Goal: Task Accomplishment & Management: Use online tool/utility

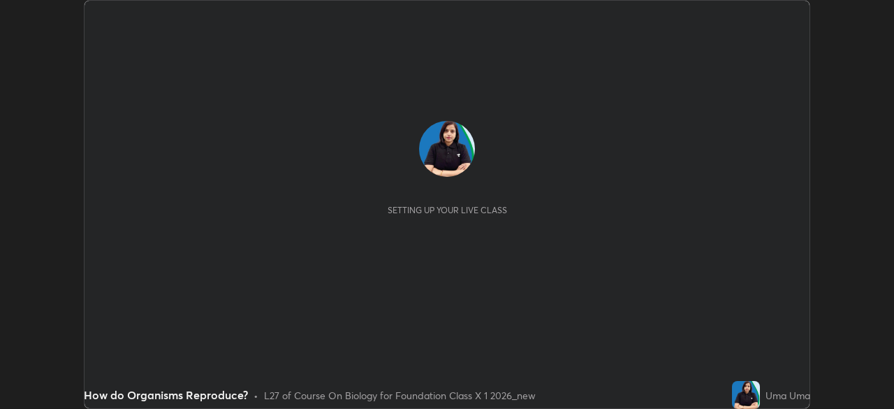
scroll to position [409, 894]
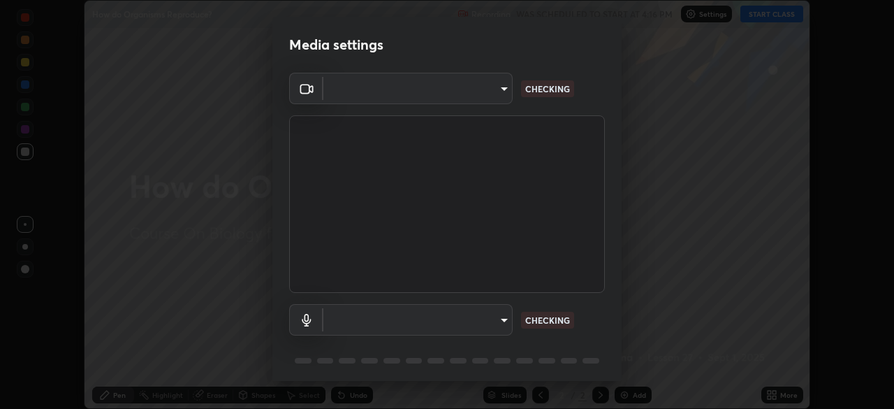
type input "1bfaa20297856ad55121efd0a2483a8db671bf9dcc0dce8dfcec0bded7d65c17"
type input "default"
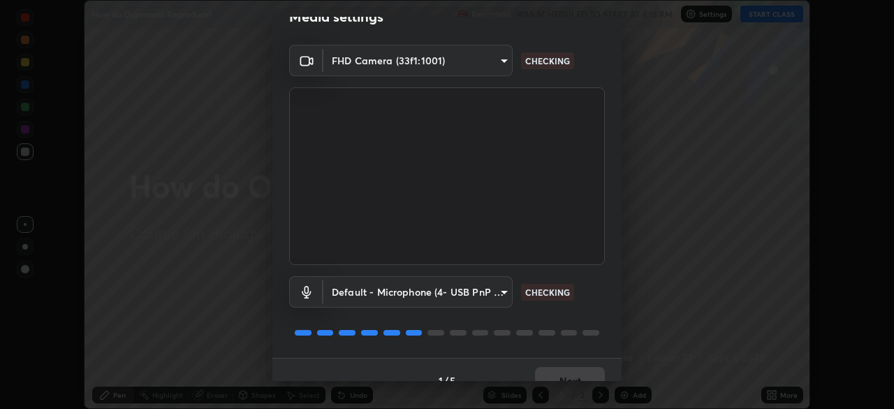
scroll to position [50, 0]
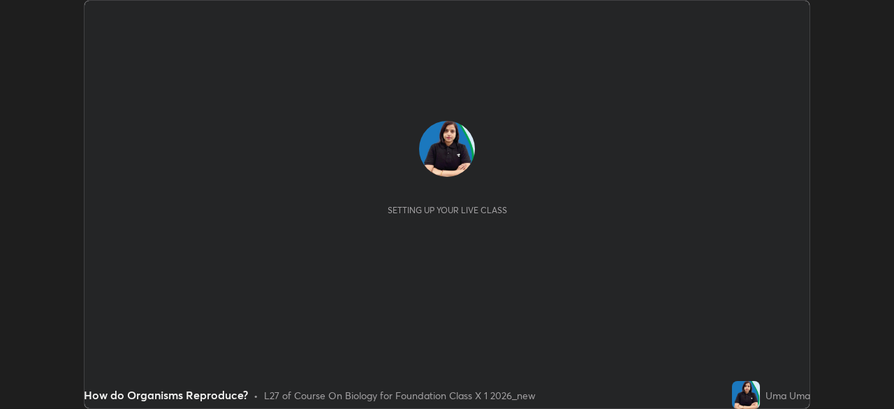
scroll to position [409, 894]
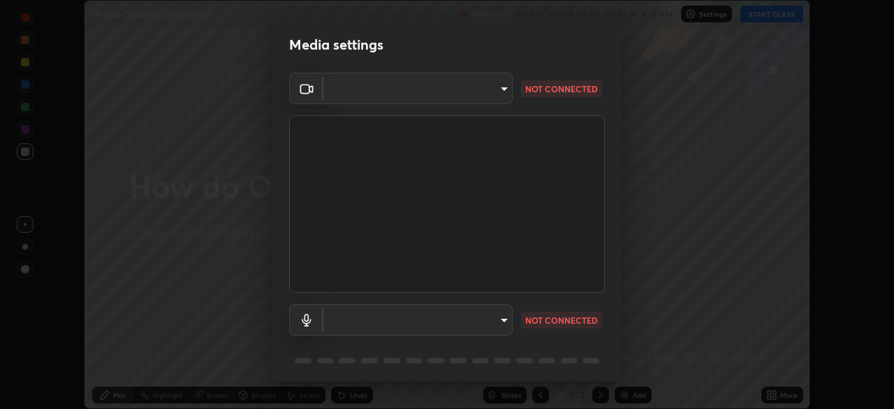
type input "1bfaa20297856ad55121efd0a2483a8db671bf9dcc0dce8dfcec0bded7d65c17"
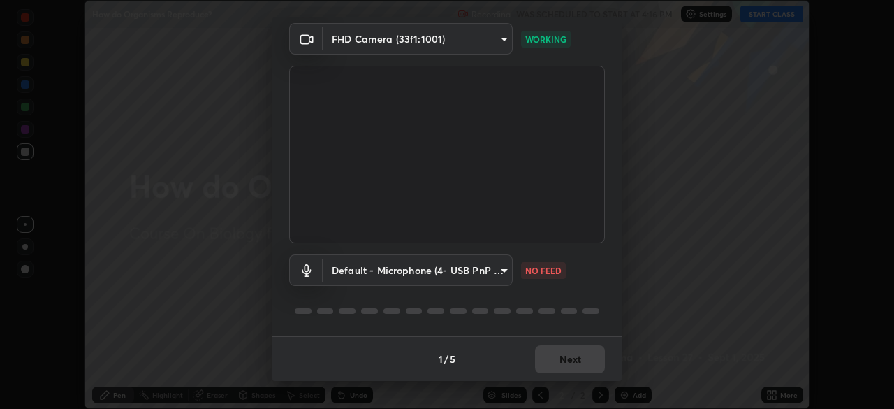
click at [542, 362] on div "1 / 5 Next" at bounding box center [447, 358] width 349 height 45
click at [542, 356] on div "1 / 5 Next" at bounding box center [447, 358] width 349 height 45
click at [541, 273] on p "NO FEED" at bounding box center [543, 270] width 36 height 13
click at [502, 270] on body "Erase all How do Organisms Reproduce? Recording WAS SCHEDULED TO START AT 4:16 …" at bounding box center [447, 204] width 894 height 409
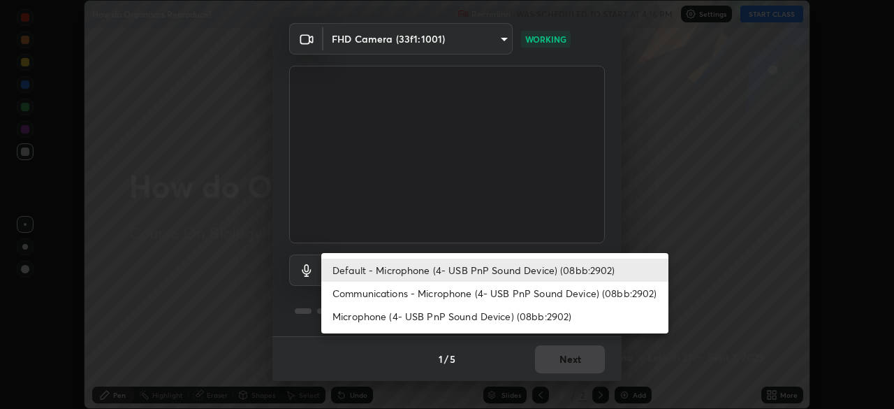
click at [437, 293] on li "Communications - Microphone (4- USB PnP Sound Device) (08bb:2902)" at bounding box center [494, 293] width 347 height 23
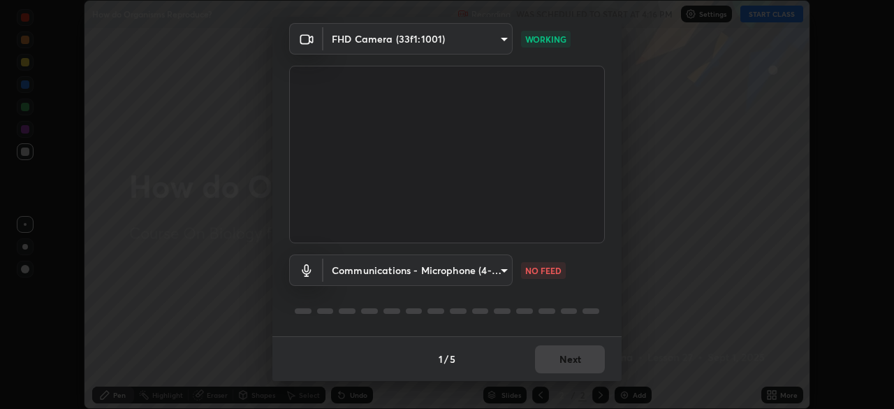
type input "communications"
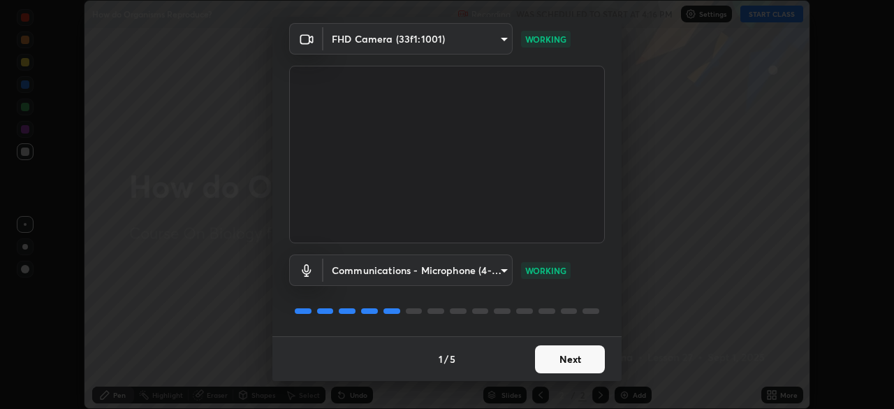
click at [549, 359] on button "Next" at bounding box center [570, 359] width 70 height 28
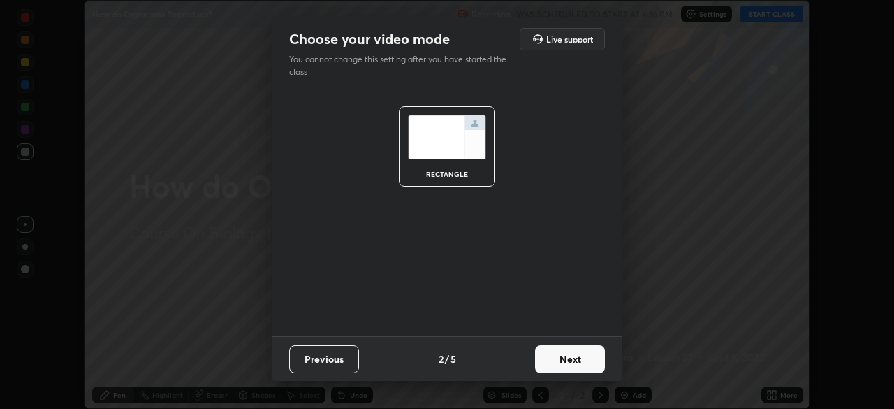
scroll to position [0, 0]
click at [551, 365] on button "Next" at bounding box center [570, 359] width 70 height 28
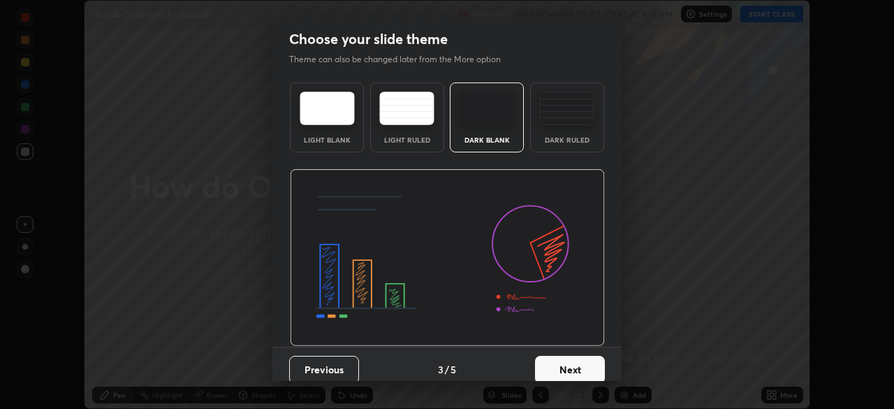
click at [554, 365] on button "Next" at bounding box center [570, 370] width 70 height 28
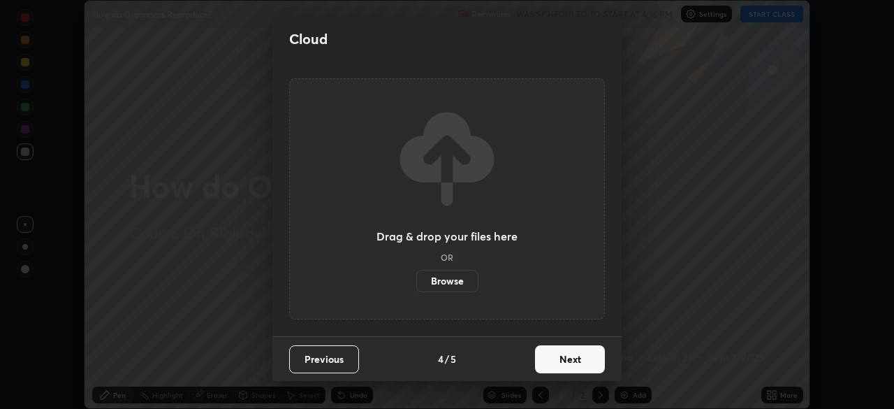
click at [558, 365] on button "Next" at bounding box center [570, 359] width 70 height 28
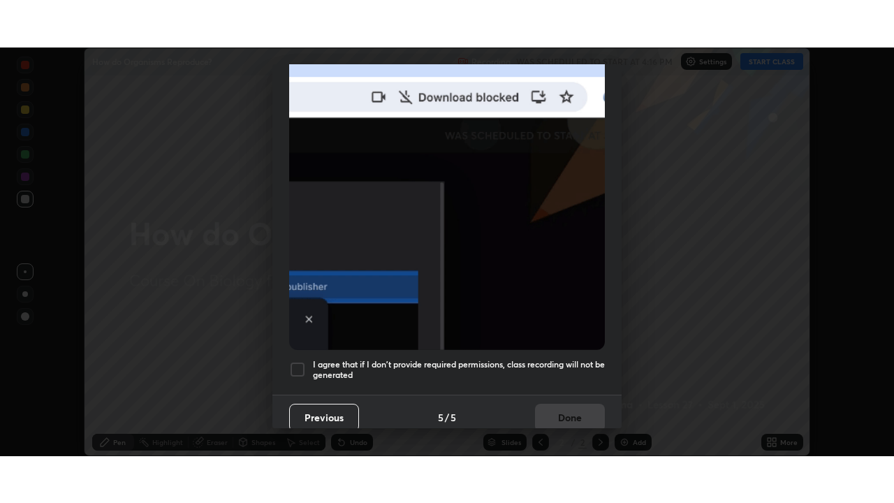
scroll to position [335, 0]
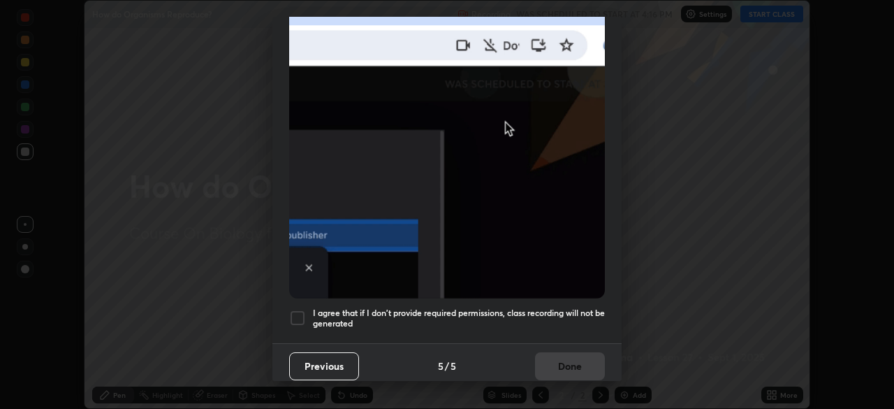
click at [467, 307] on h5 "I agree that if I don't provide required permissions, class recording will not …" at bounding box center [459, 318] width 292 height 22
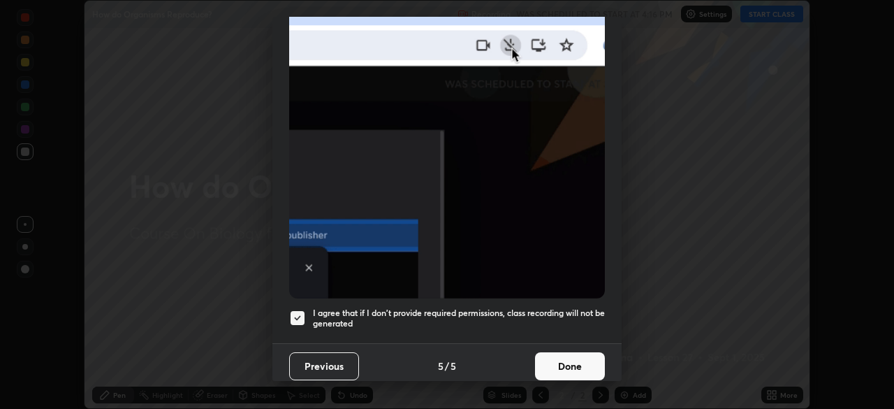
click at [551, 356] on button "Done" at bounding box center [570, 366] width 70 height 28
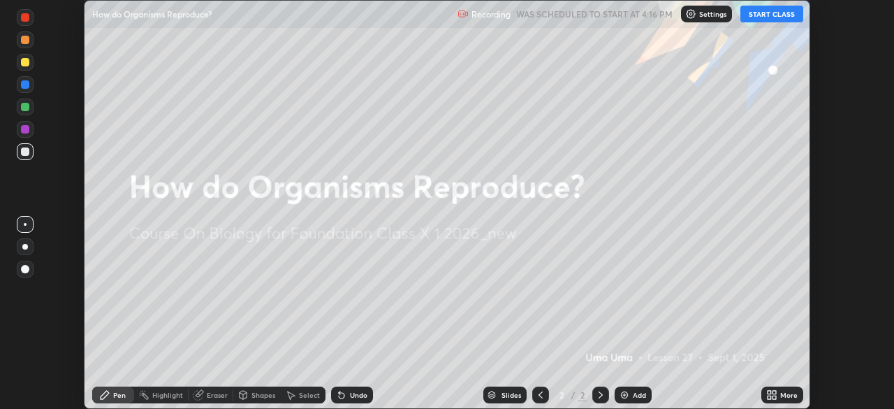
click at [764, 18] on button "START CLASS" at bounding box center [772, 14] width 63 height 17
click at [769, 392] on icon at bounding box center [769, 392] width 3 height 3
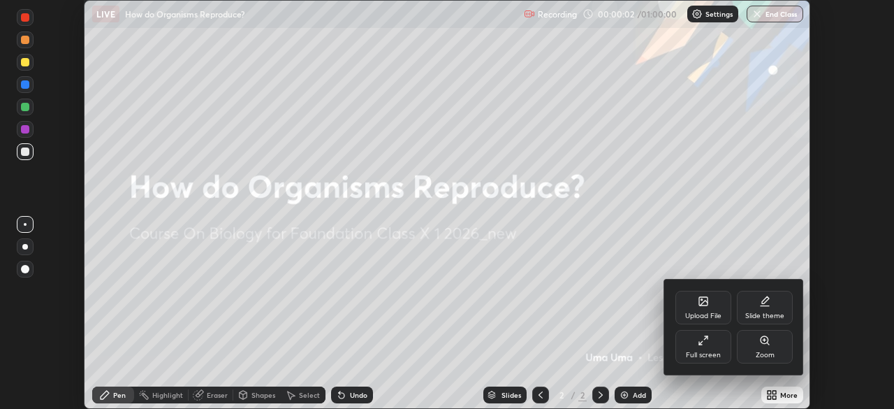
click at [718, 354] on div "Full screen" at bounding box center [703, 354] width 35 height 7
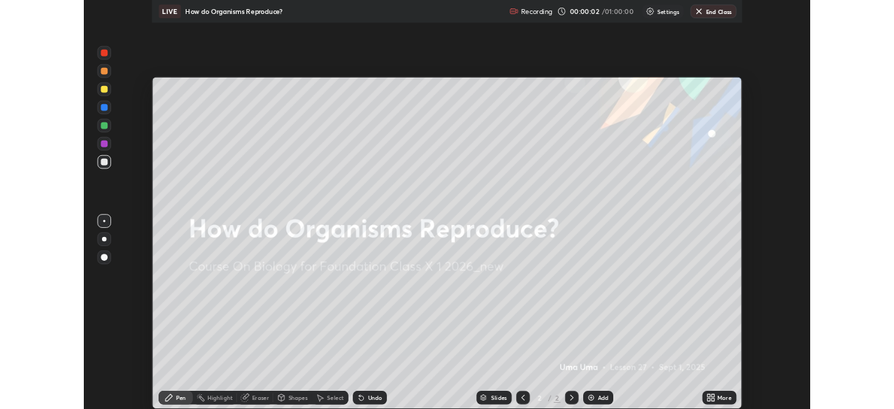
scroll to position [503, 894]
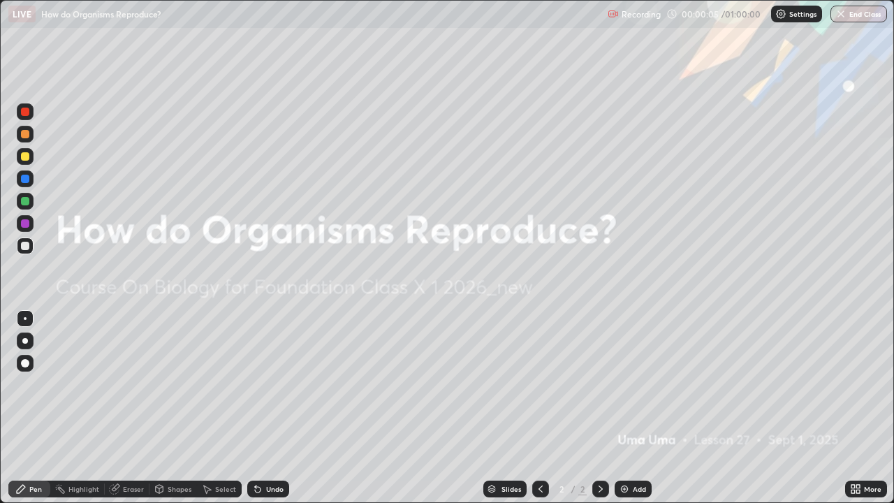
click at [641, 408] on div "Add" at bounding box center [639, 489] width 13 height 7
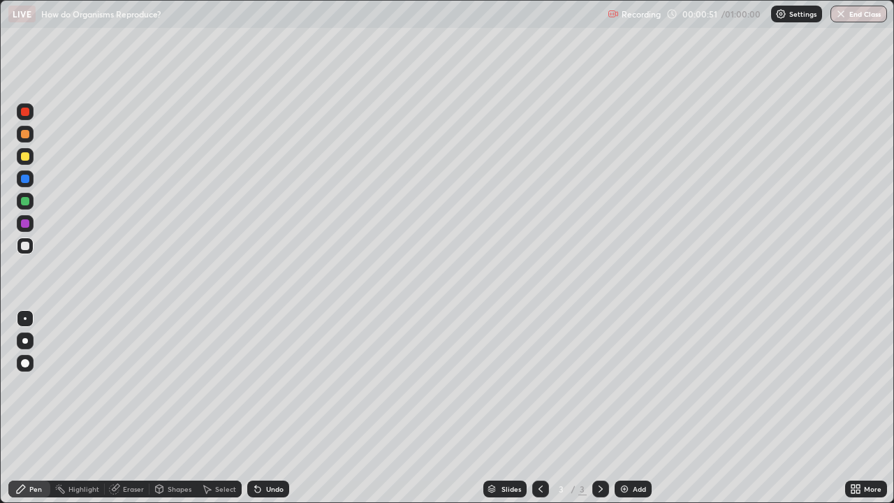
click at [26, 157] on div at bounding box center [25, 156] width 8 height 8
click at [24, 249] on div at bounding box center [25, 246] width 8 height 8
click at [133, 408] on div "Eraser" at bounding box center [133, 489] width 21 height 7
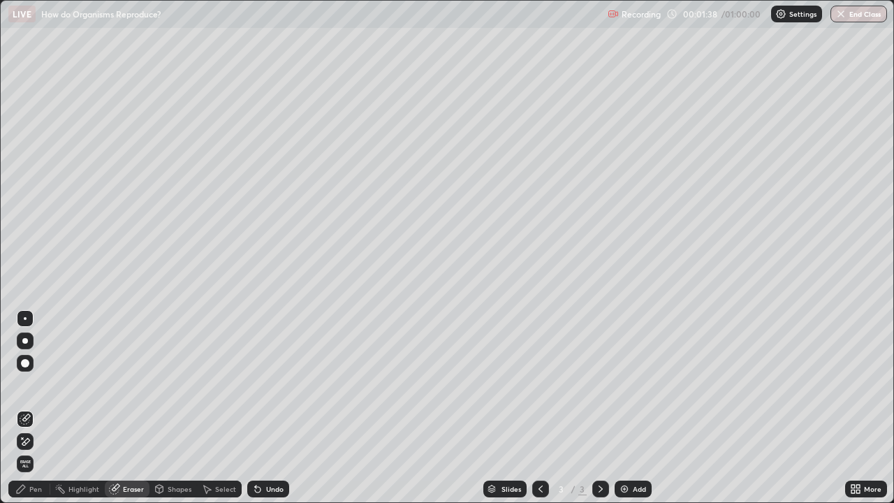
click at [39, 408] on div "Pen" at bounding box center [35, 489] width 13 height 7
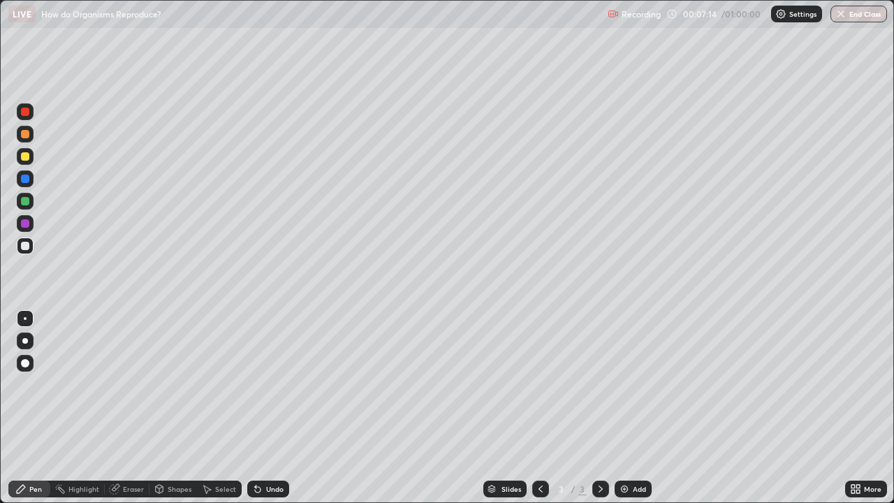
click at [126, 408] on div "Eraser" at bounding box center [133, 489] width 21 height 7
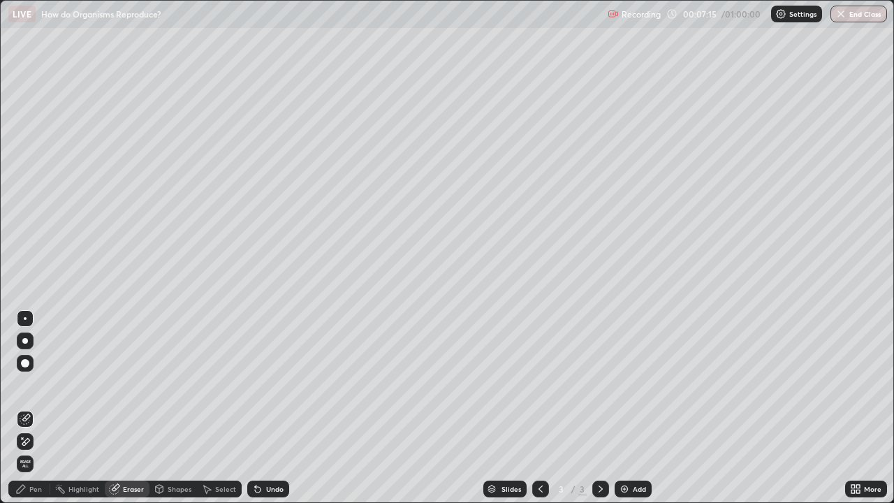
click at [27, 408] on icon at bounding box center [25, 442] width 11 height 12
click at [37, 408] on div "Pen" at bounding box center [29, 489] width 42 height 17
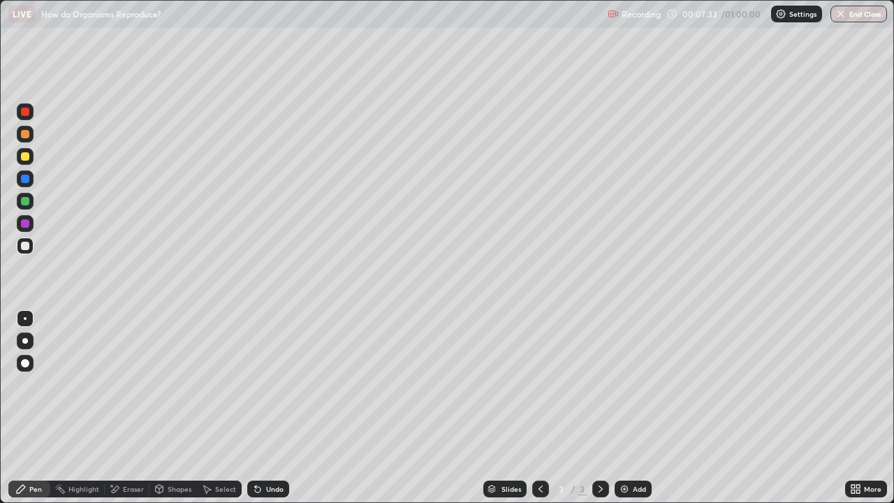
click at [27, 157] on div at bounding box center [25, 156] width 8 height 8
click at [28, 245] on div at bounding box center [25, 246] width 8 height 8
click at [27, 224] on div at bounding box center [25, 223] width 8 height 8
click at [25, 202] on div at bounding box center [25, 201] width 8 height 8
click at [29, 247] on div at bounding box center [25, 246] width 8 height 8
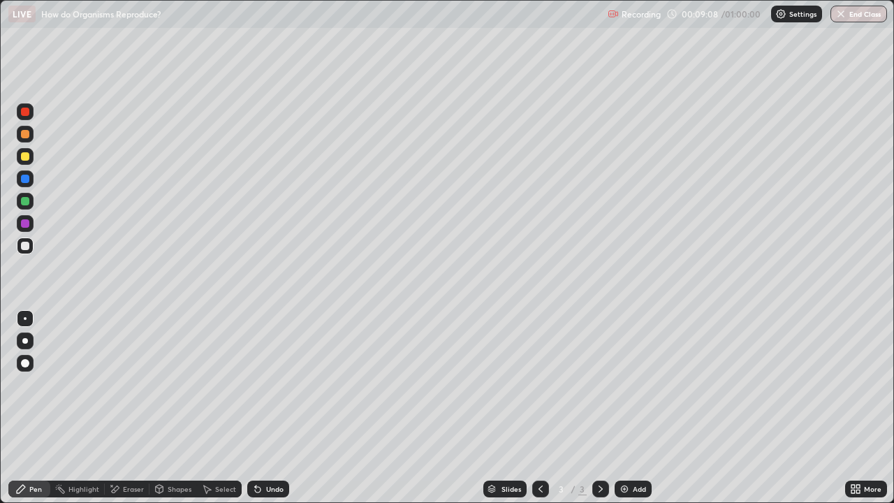
click at [25, 182] on div at bounding box center [25, 179] width 8 height 8
click at [25, 247] on div at bounding box center [25, 246] width 8 height 8
click at [28, 203] on div at bounding box center [25, 201] width 8 height 8
click at [26, 201] on div at bounding box center [25, 201] width 8 height 8
click at [637, 408] on div "Add" at bounding box center [633, 489] width 37 height 17
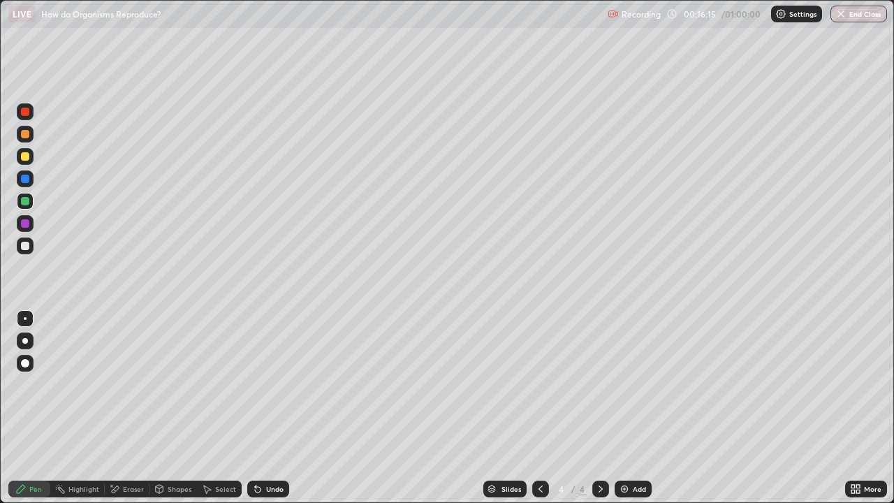
click at [24, 158] on div at bounding box center [25, 156] width 8 height 8
click at [29, 247] on div at bounding box center [25, 246] width 8 height 8
click at [24, 224] on div at bounding box center [25, 223] width 8 height 8
click at [26, 201] on div at bounding box center [25, 201] width 8 height 8
click at [634, 408] on div "Add" at bounding box center [633, 489] width 37 height 17
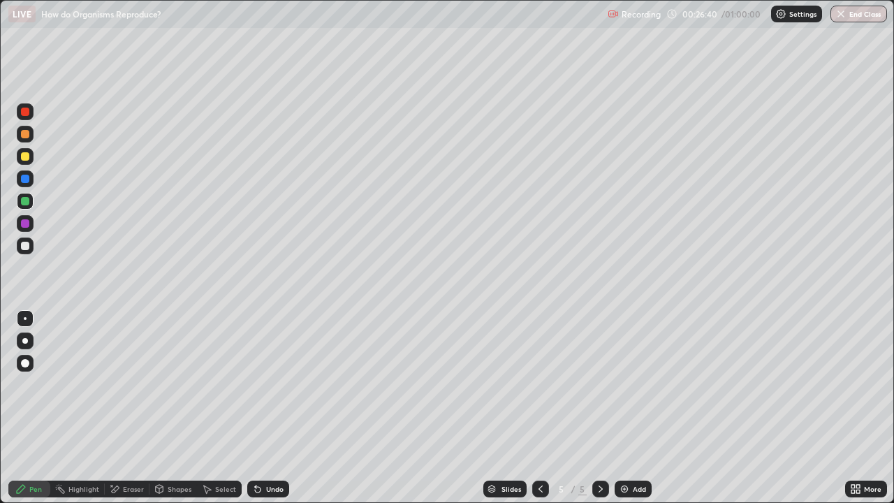
click at [26, 158] on div at bounding box center [25, 156] width 8 height 8
click at [30, 247] on div at bounding box center [25, 246] width 17 height 17
click at [25, 157] on div at bounding box center [25, 156] width 8 height 8
click at [28, 249] on div at bounding box center [25, 246] width 8 height 8
click at [25, 202] on div at bounding box center [25, 201] width 8 height 8
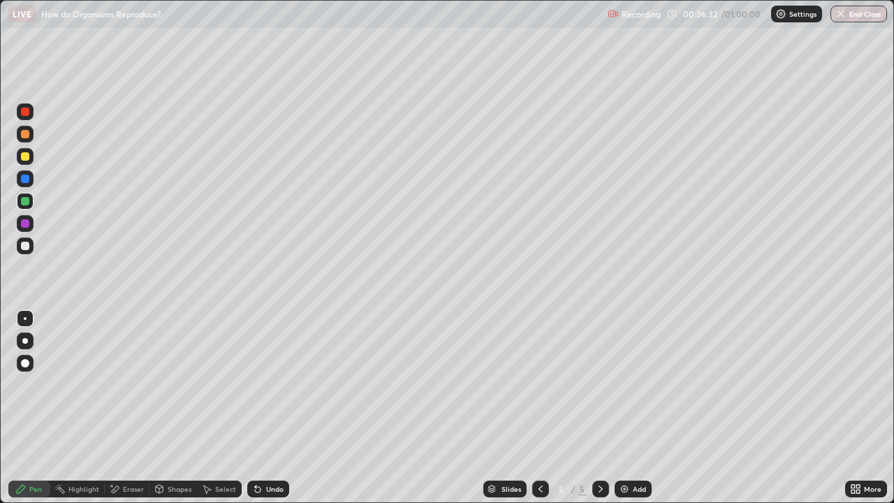
click at [633, 408] on div "Add" at bounding box center [639, 489] width 13 height 7
click at [29, 247] on div at bounding box center [25, 246] width 8 height 8
click at [27, 159] on div at bounding box center [25, 156] width 8 height 8
click at [173, 408] on div "Shapes" at bounding box center [174, 489] width 48 height 17
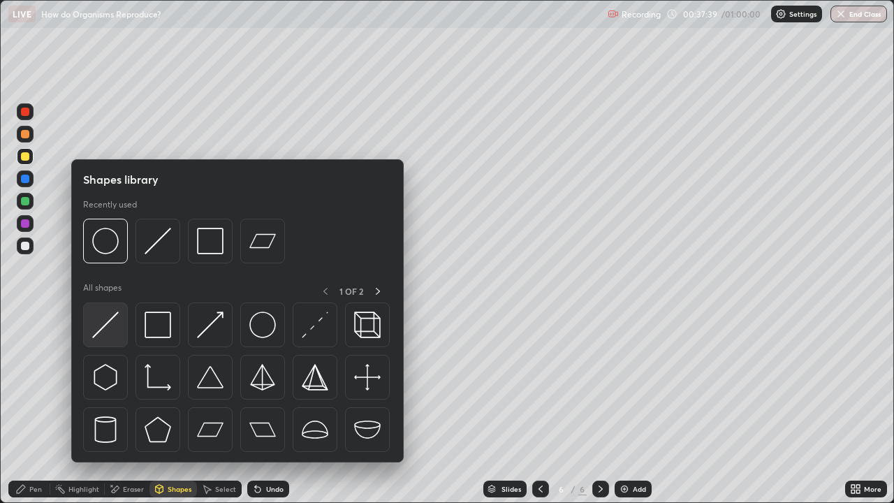
click at [103, 333] on img at bounding box center [105, 325] width 27 height 27
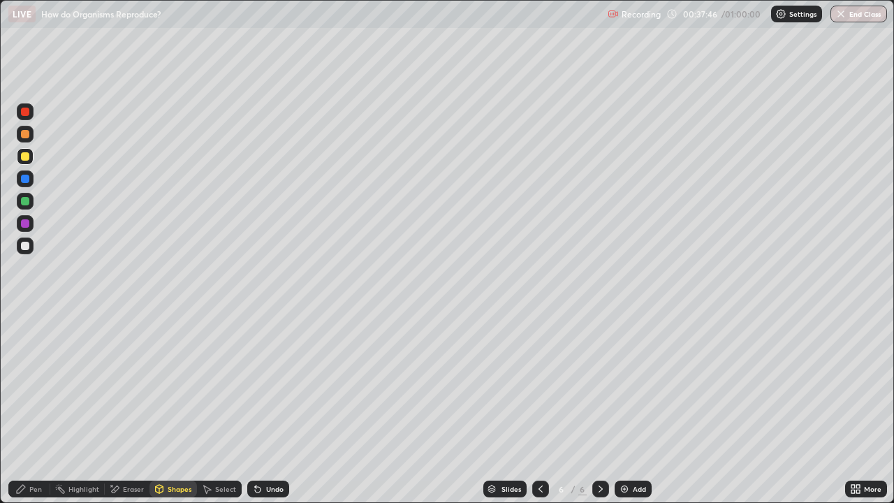
click at [45, 408] on div "Pen" at bounding box center [29, 489] width 42 height 17
click at [25, 246] on div at bounding box center [25, 246] width 8 height 8
click at [138, 408] on div "Eraser" at bounding box center [133, 489] width 21 height 7
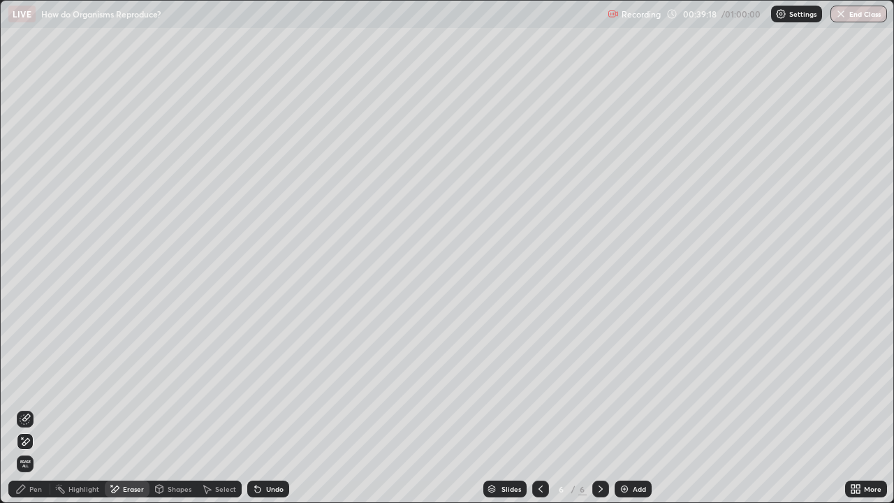
click at [46, 408] on div "Pen" at bounding box center [29, 489] width 42 height 17
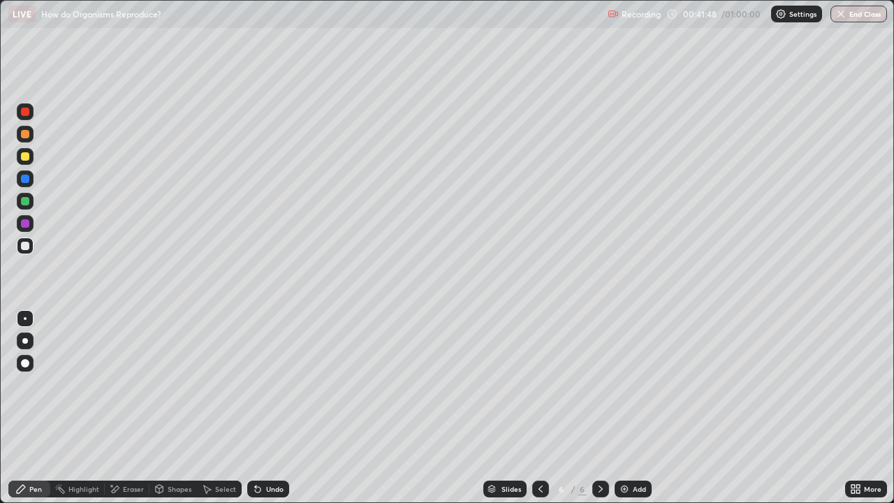
click at [632, 408] on div "Add" at bounding box center [633, 489] width 37 height 17
click at [25, 157] on div at bounding box center [25, 156] width 8 height 8
click at [28, 242] on div at bounding box center [25, 246] width 8 height 8
click at [27, 205] on div at bounding box center [25, 201] width 8 height 8
click at [23, 247] on div at bounding box center [25, 246] width 8 height 8
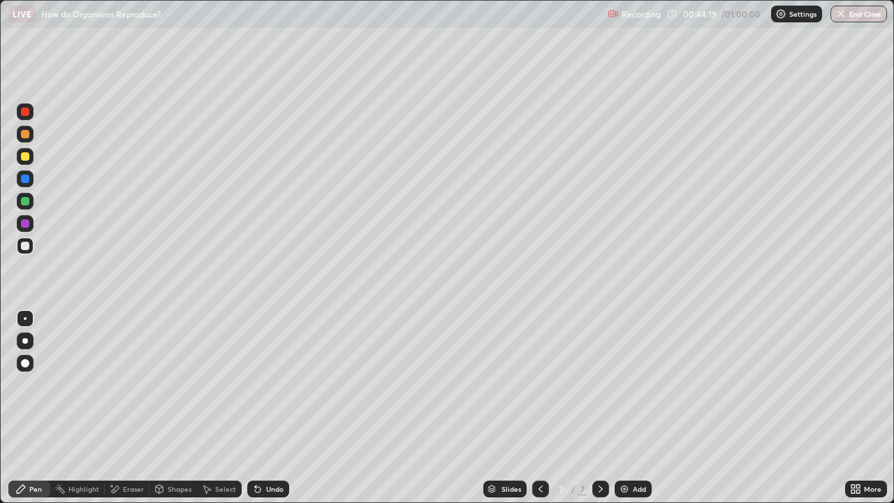
click at [136, 408] on div "Eraser" at bounding box center [133, 489] width 21 height 7
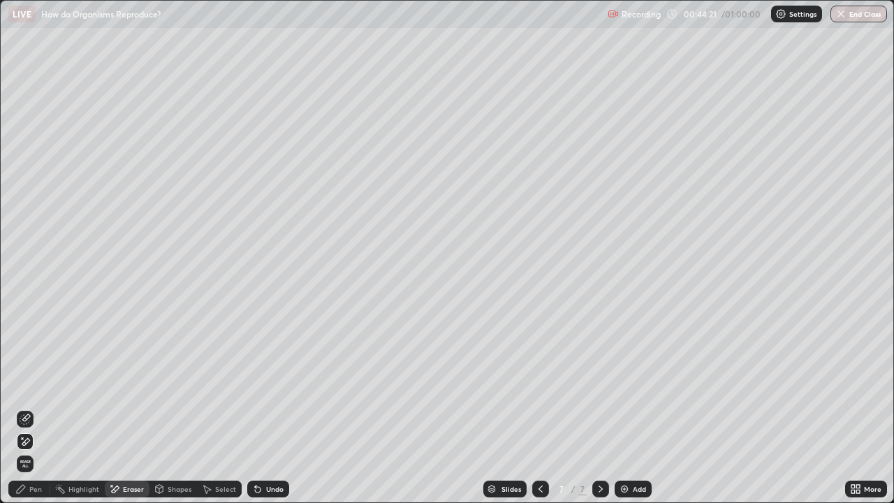
click at [26, 408] on icon at bounding box center [26, 417] width 8 height 7
click at [37, 408] on div "Pen" at bounding box center [35, 489] width 13 height 7
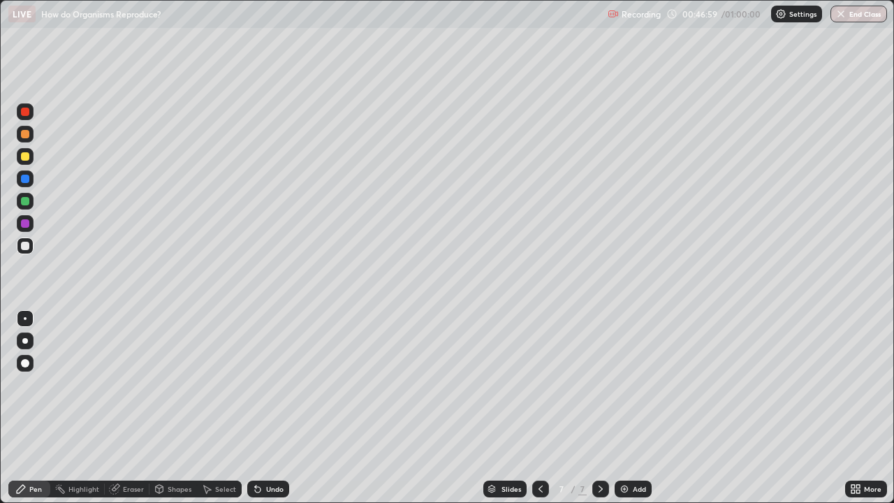
click at [26, 246] on div at bounding box center [25, 246] width 8 height 8
click at [132, 408] on div "Eraser" at bounding box center [133, 489] width 21 height 7
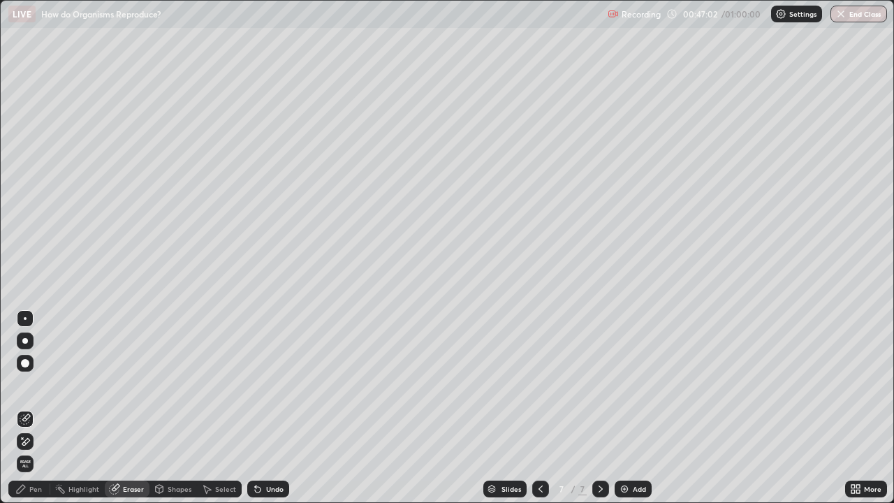
click at [28, 408] on icon at bounding box center [25, 419] width 11 height 11
click at [41, 408] on div "Pen" at bounding box center [35, 489] width 13 height 7
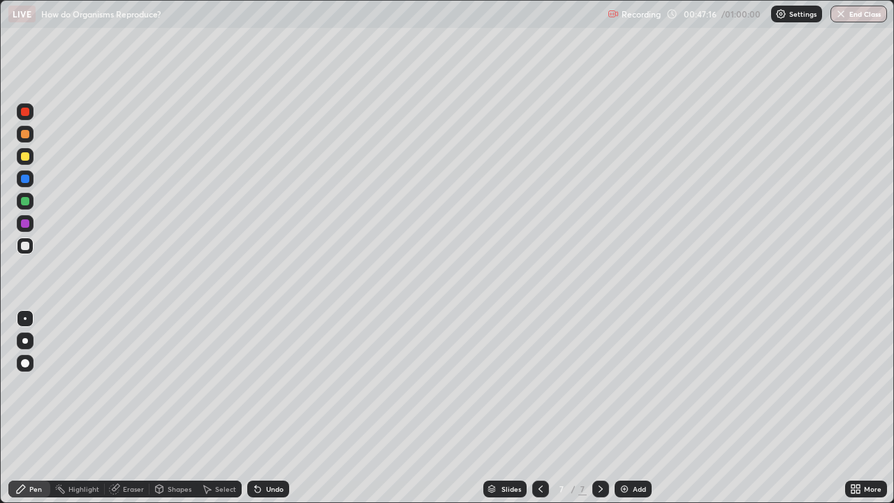
click at [28, 202] on div at bounding box center [25, 201] width 8 height 8
click at [27, 178] on div at bounding box center [25, 179] width 8 height 8
click at [27, 226] on div at bounding box center [25, 223] width 8 height 8
click at [859, 17] on button "End Class" at bounding box center [859, 14] width 55 height 17
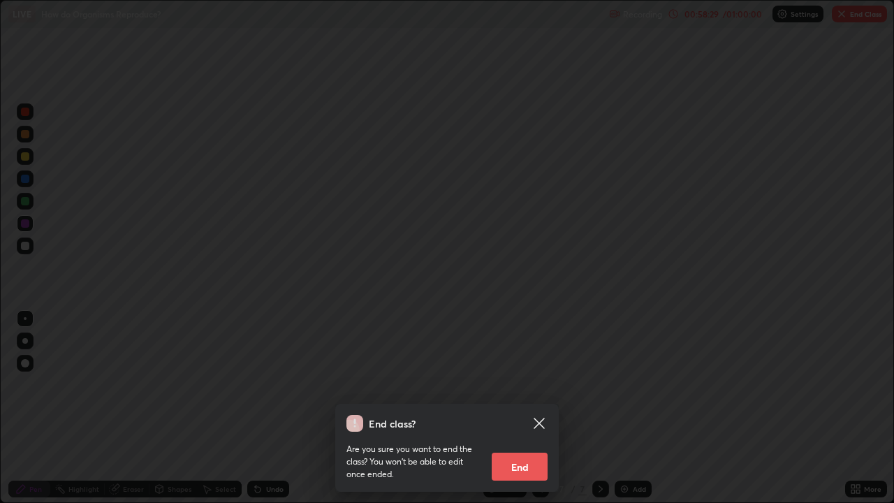
click at [514, 408] on button "End" at bounding box center [520, 467] width 56 height 28
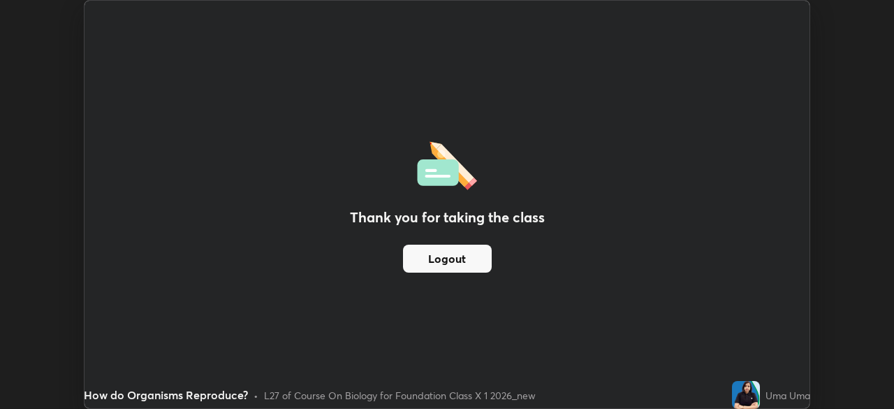
scroll to position [69469, 68983]
